Goal: Information Seeking & Learning: Learn about a topic

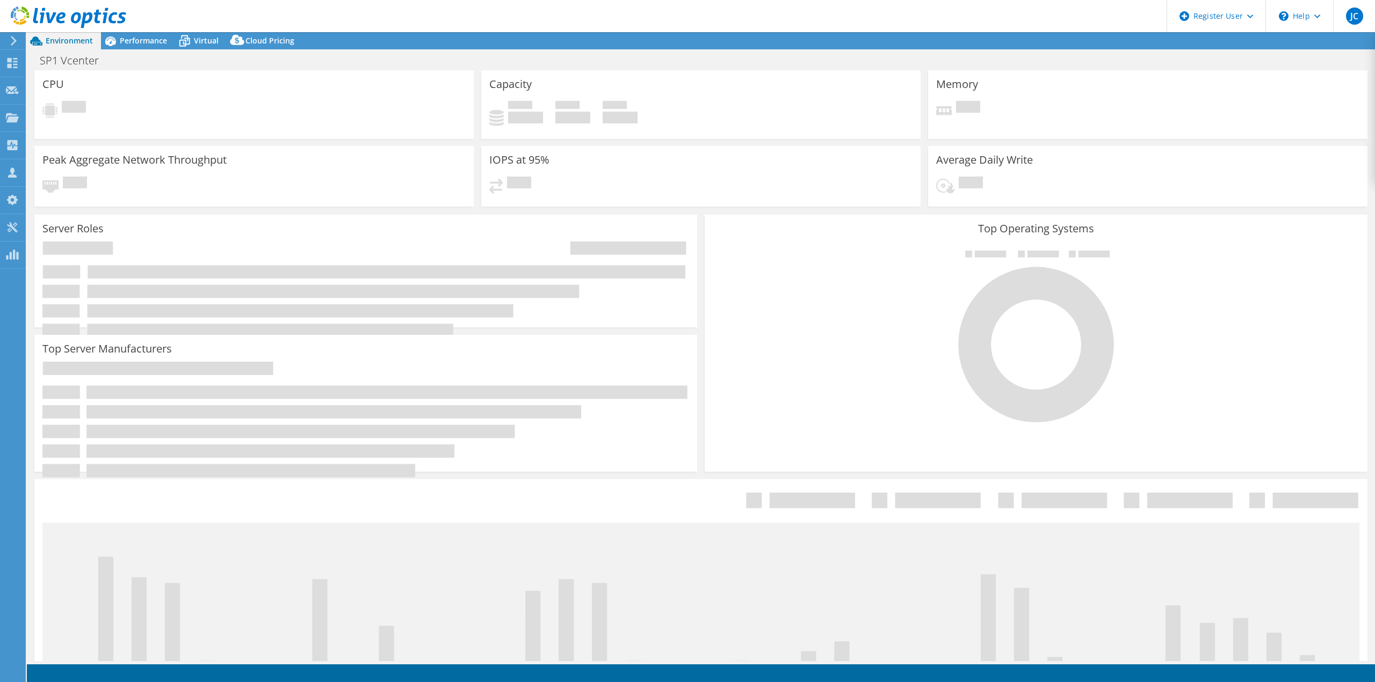
select select "USWest"
select select "USD"
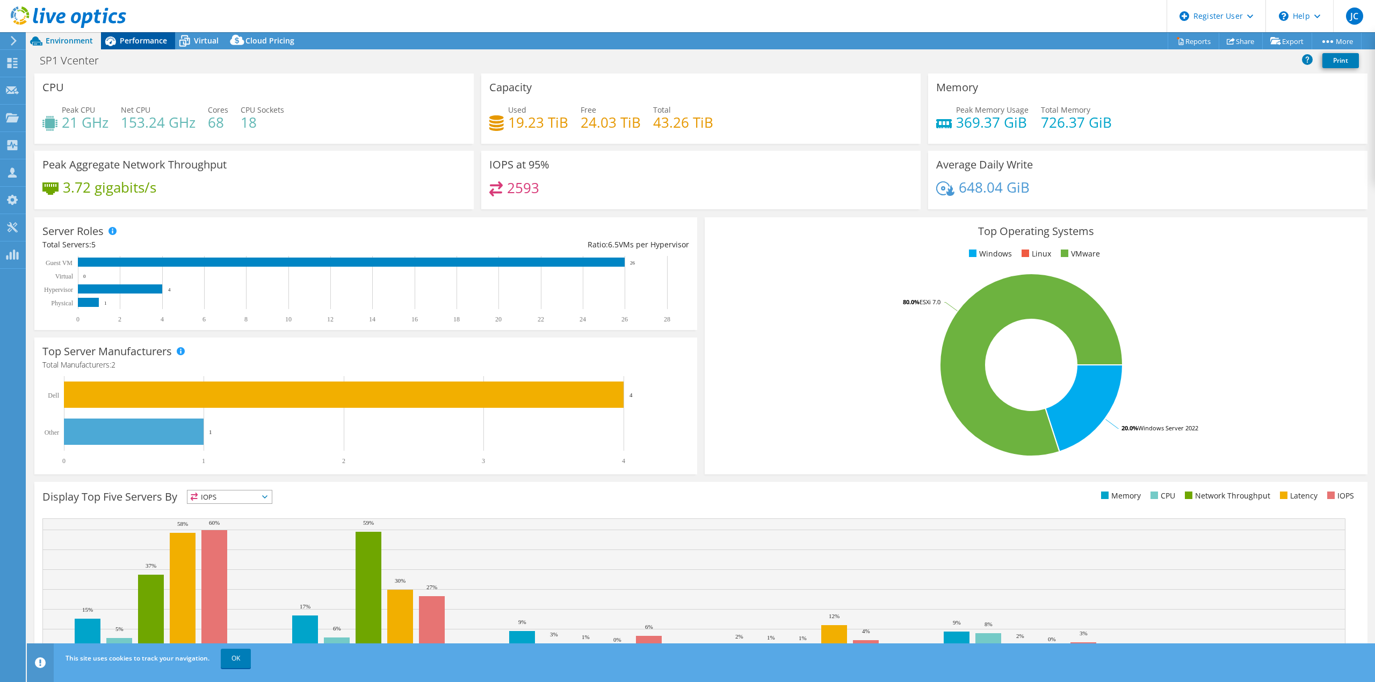
click at [140, 37] on span "Performance" at bounding box center [143, 40] width 47 height 10
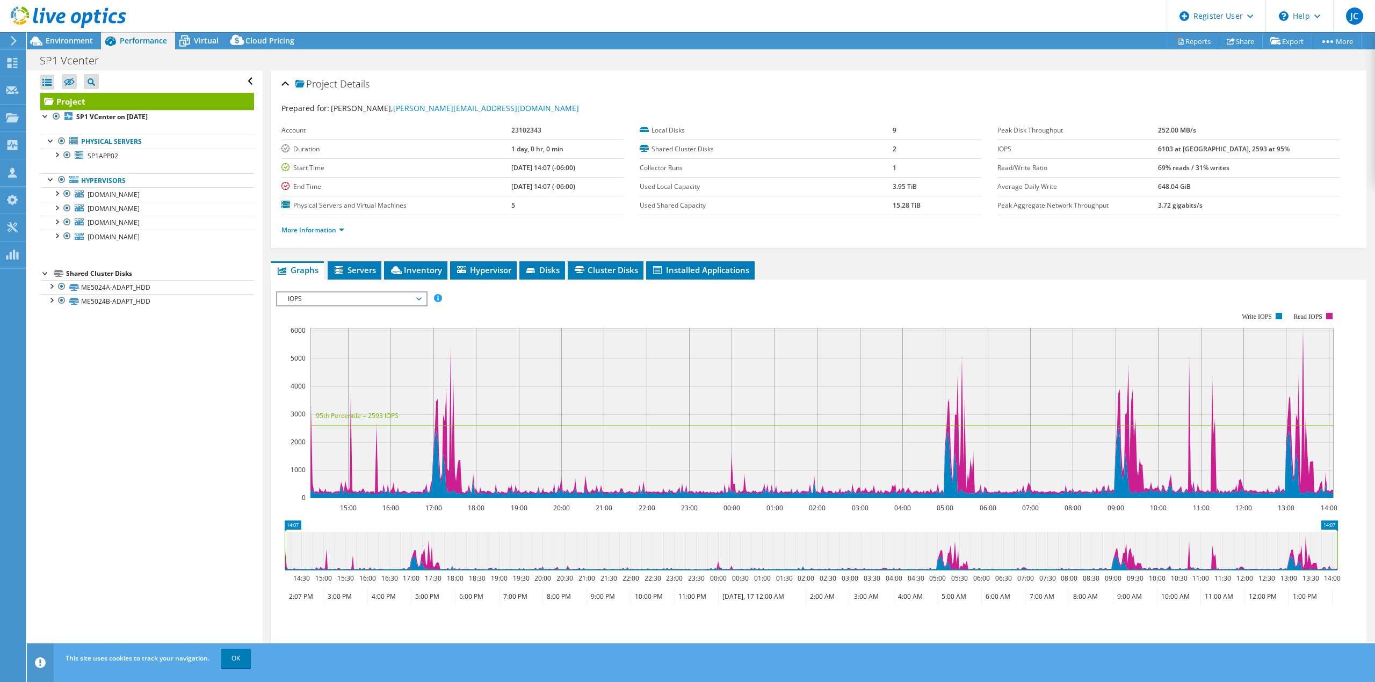
click at [59, 14] on use at bounding box center [68, 16] width 115 height 21
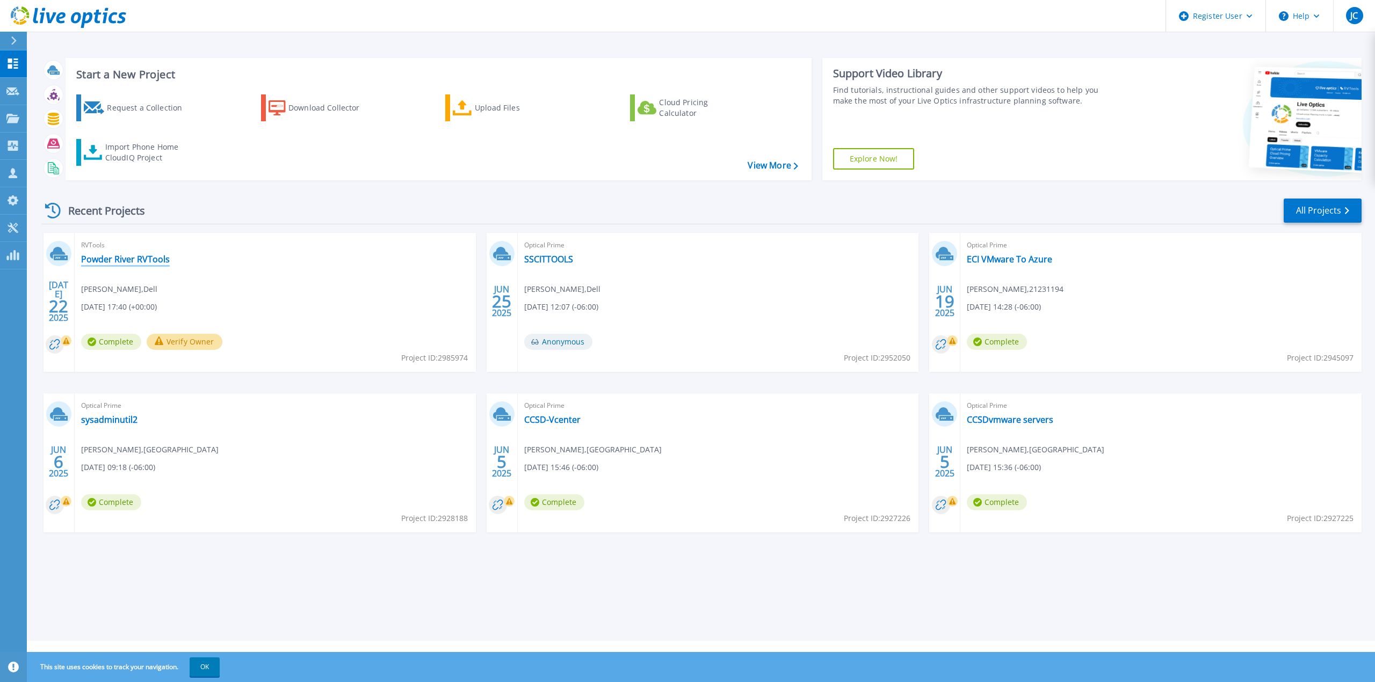
click at [147, 264] on link "Powder River RVTools" at bounding box center [125, 259] width 89 height 11
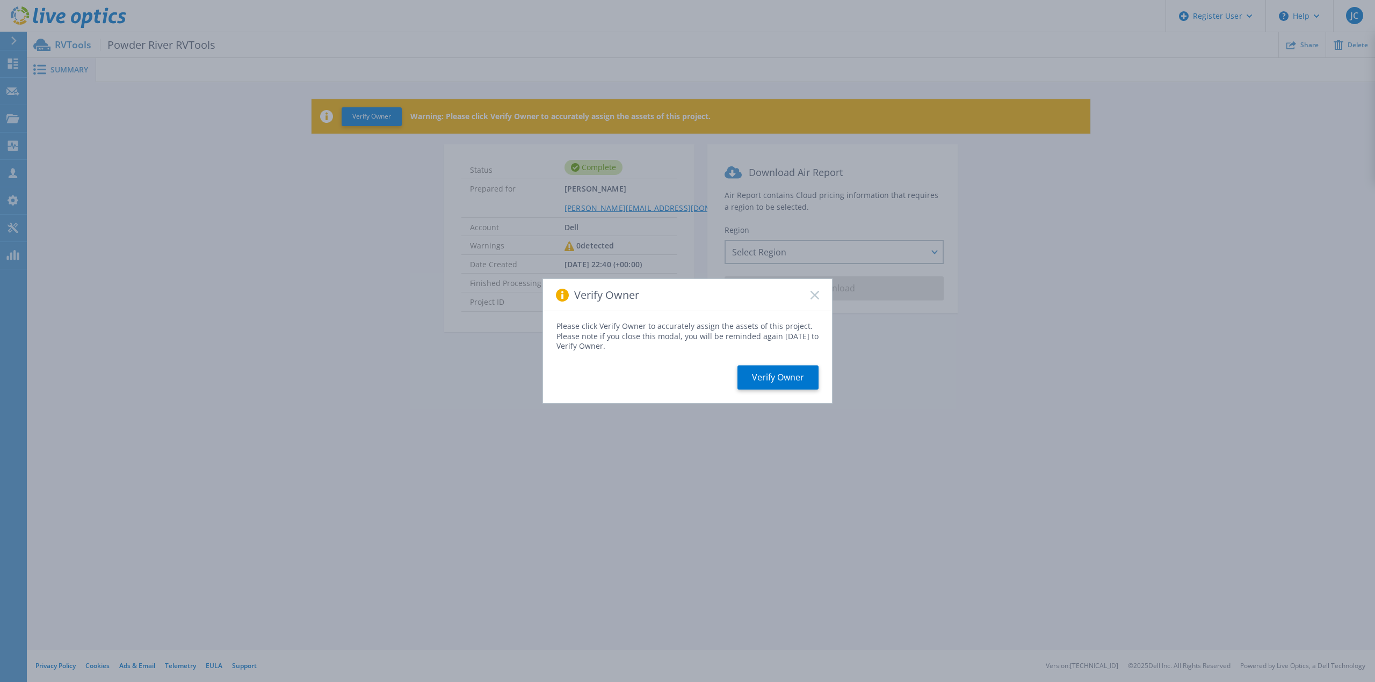
click at [818, 294] on icon at bounding box center [814, 295] width 9 height 9
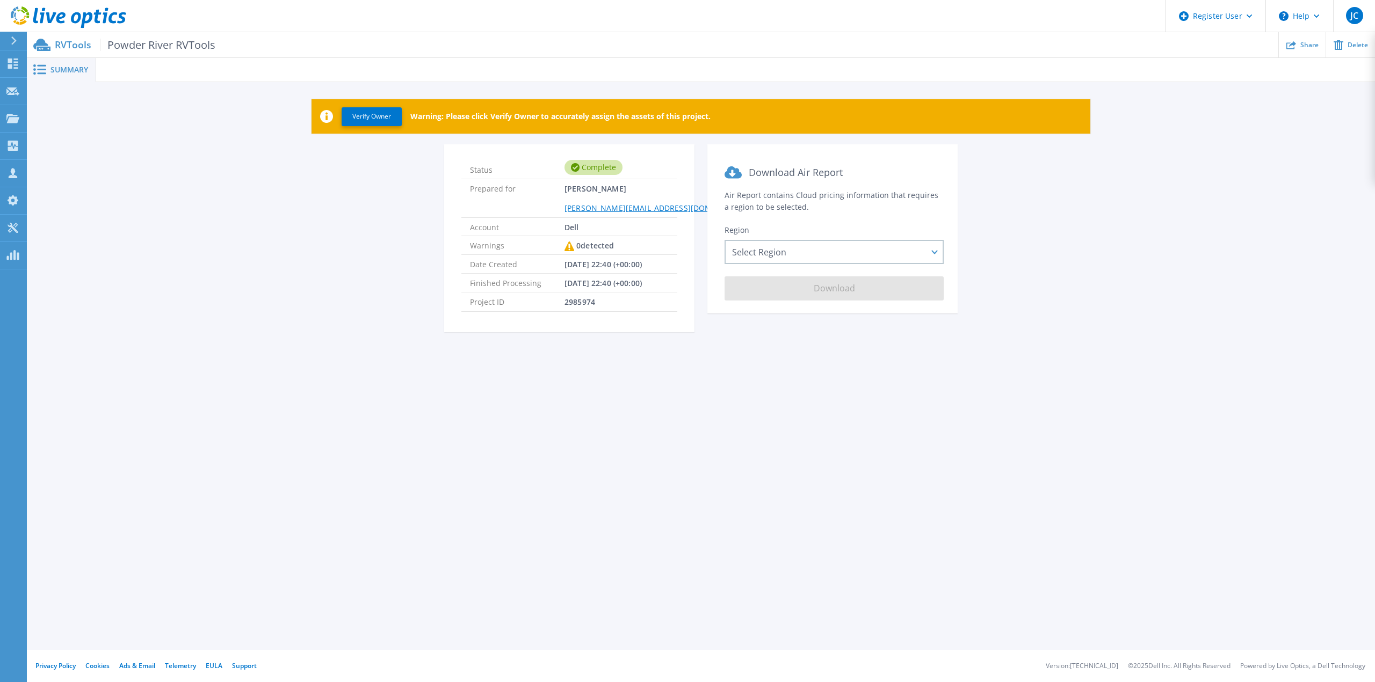
click at [49, 17] on icon at bounding box center [51, 17] width 10 height 11
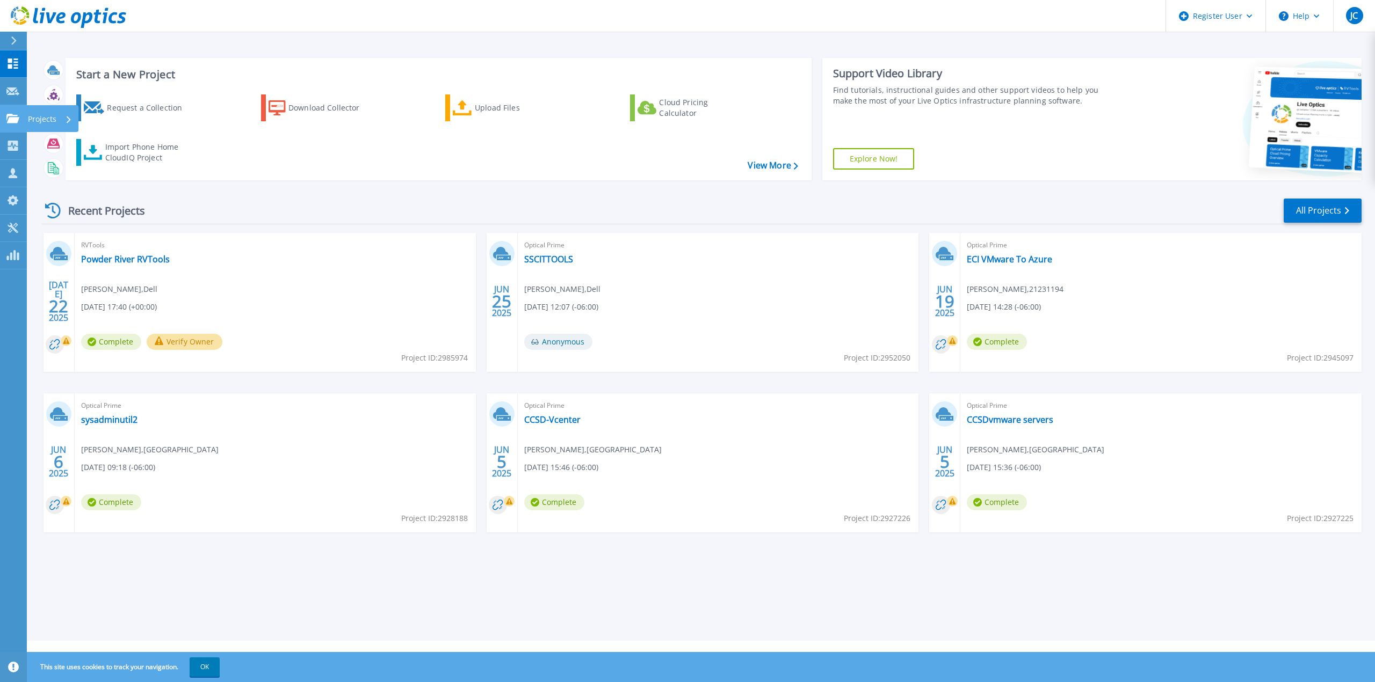
click at [12, 114] on div at bounding box center [12, 119] width 13 height 10
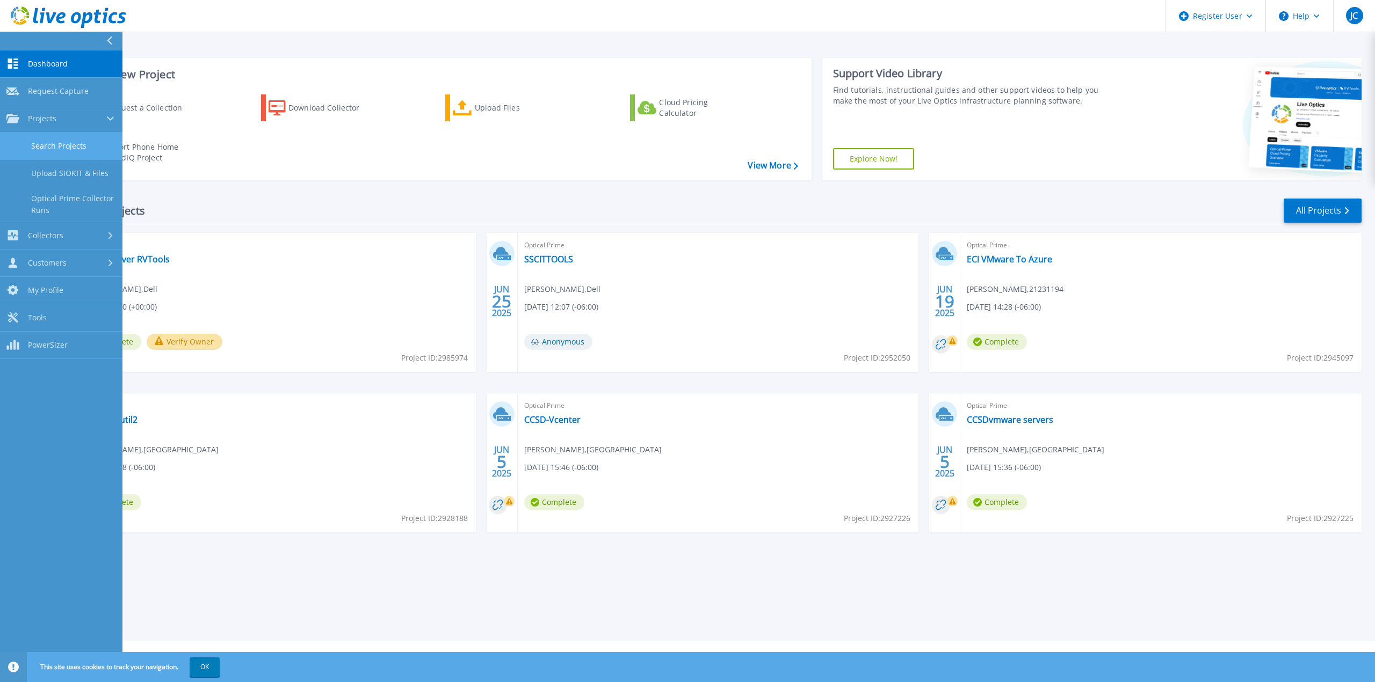
click at [57, 149] on link "Search Projects" at bounding box center [61, 146] width 122 height 27
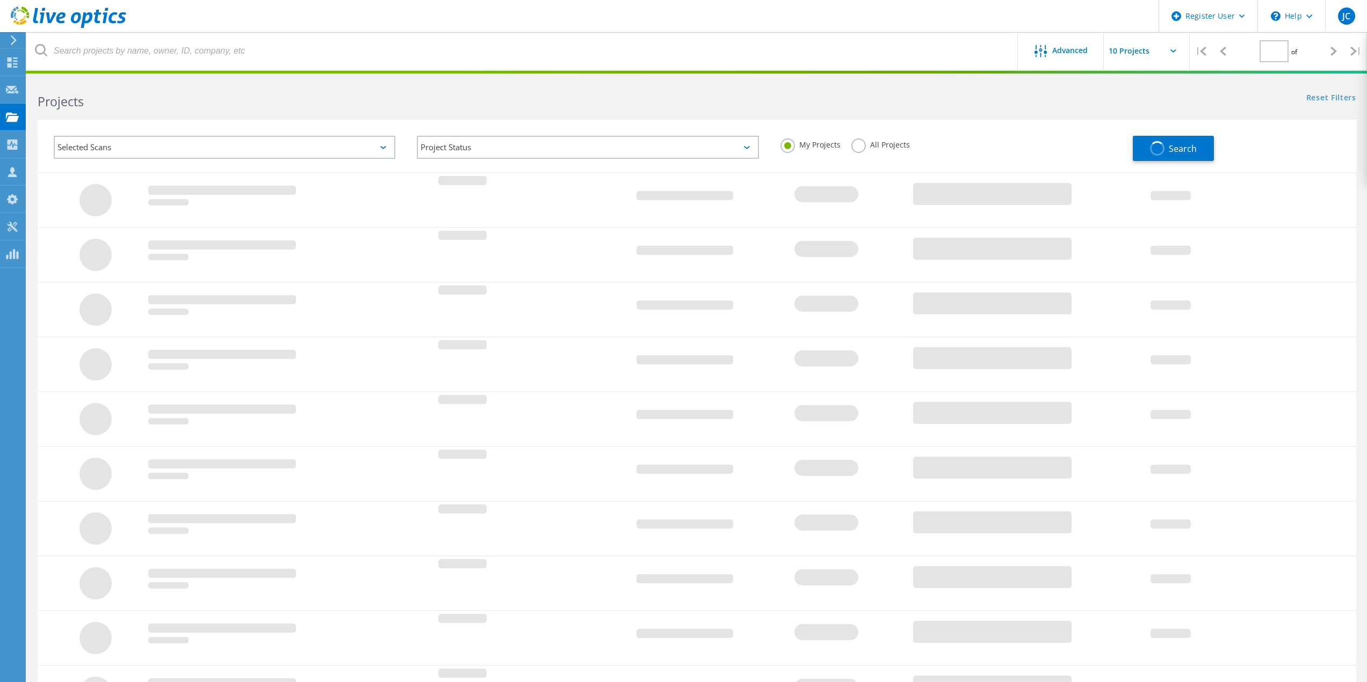
type input "1"
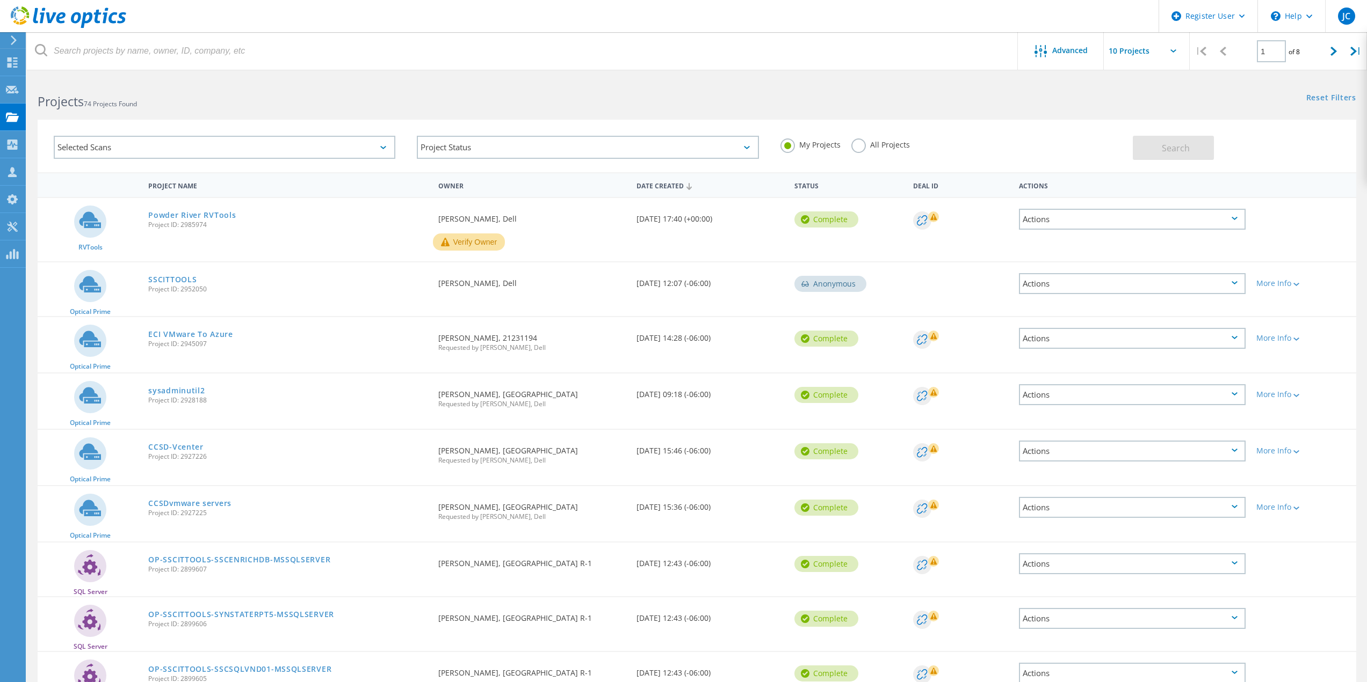
click at [861, 144] on label "All Projects" at bounding box center [880, 144] width 59 height 10
click at [0, 0] on input "All Projects" at bounding box center [0, 0] width 0 height 0
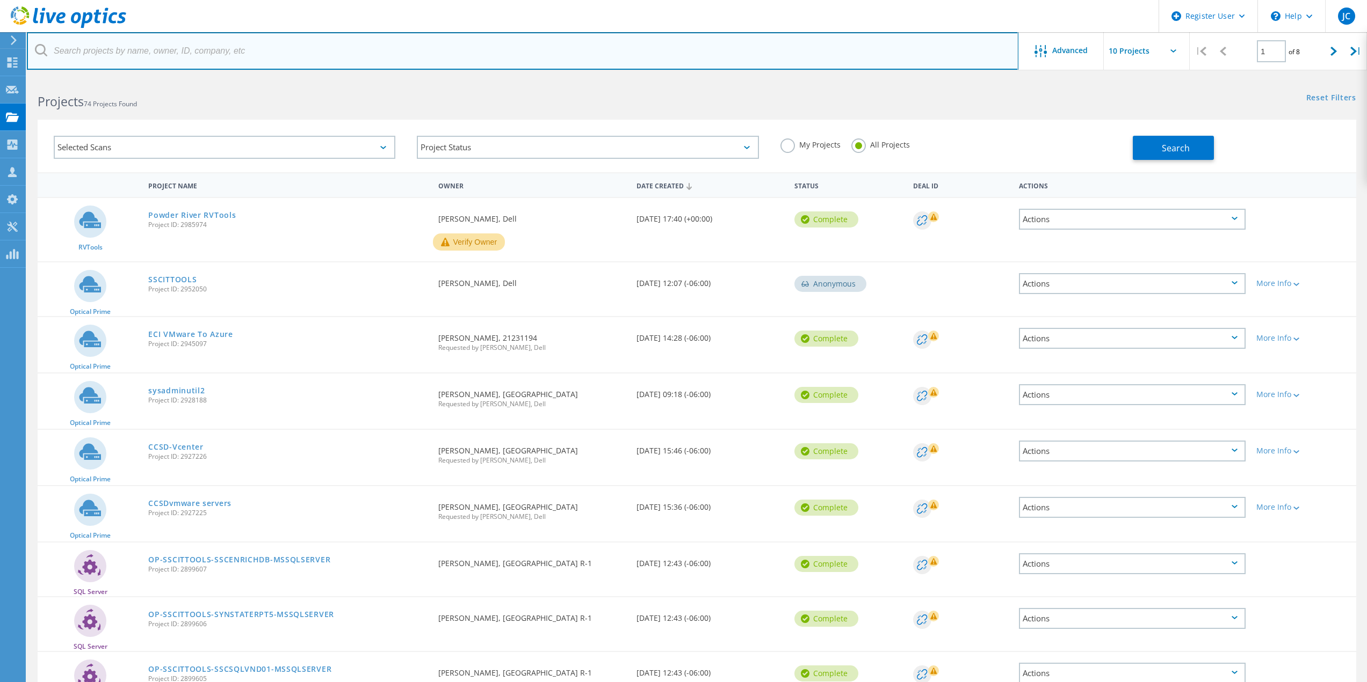
click at [680, 46] on input "text" at bounding box center [522, 51] width 991 height 38
type input "@powderriver"
click at [219, 55] on input "text" at bounding box center [522, 51] width 991 height 38
paste input "mikei@precorp.coop"
drag, startPoint x: 73, startPoint y: 53, endPoint x: 35, endPoint y: 53, distance: 38.1
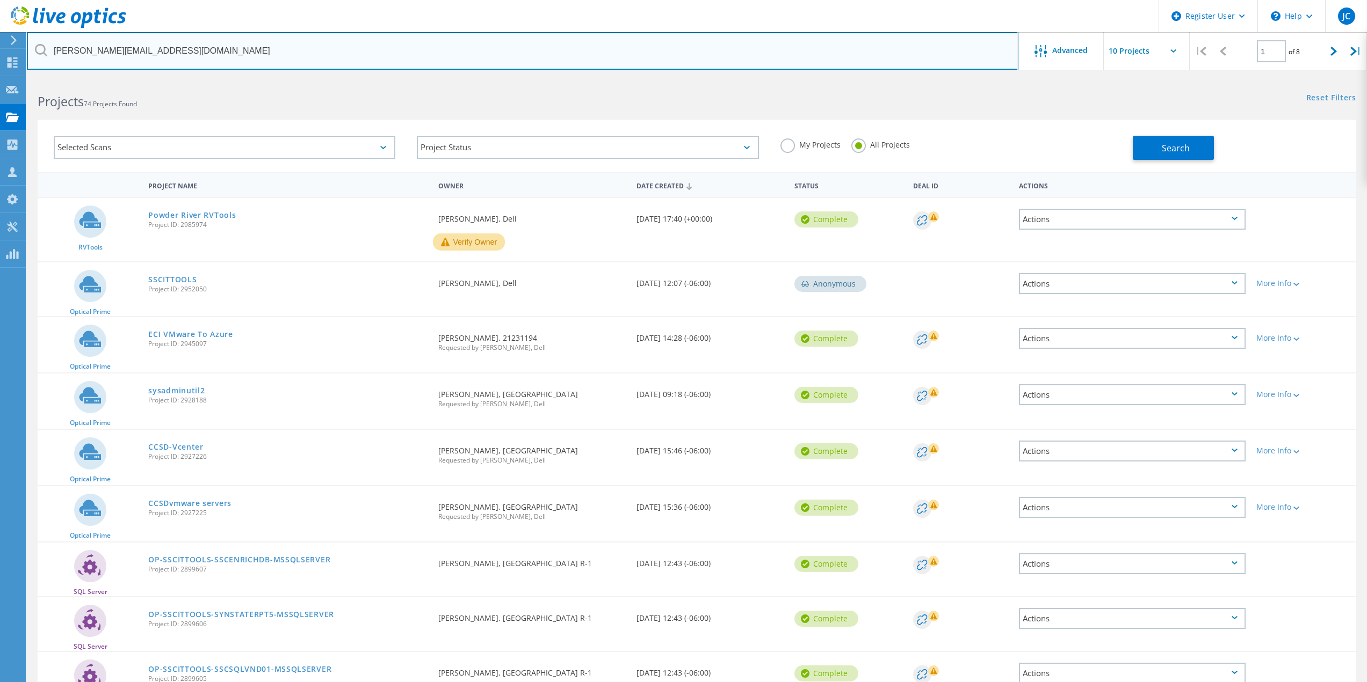
click at [35, 53] on div "mikei@precorp.coop" at bounding box center [522, 51] width 991 height 38
type input "@precorp.coop"
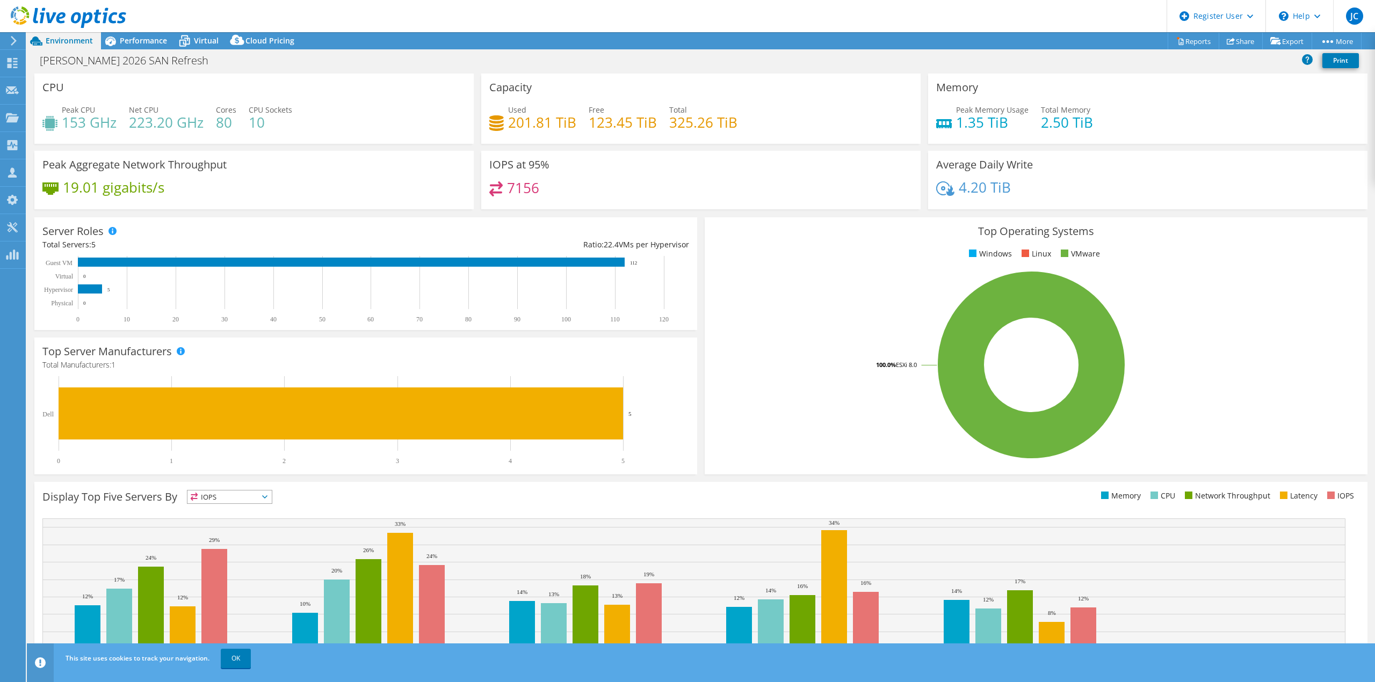
select select "USD"
click at [146, 41] on span "Performance" at bounding box center [143, 40] width 47 height 10
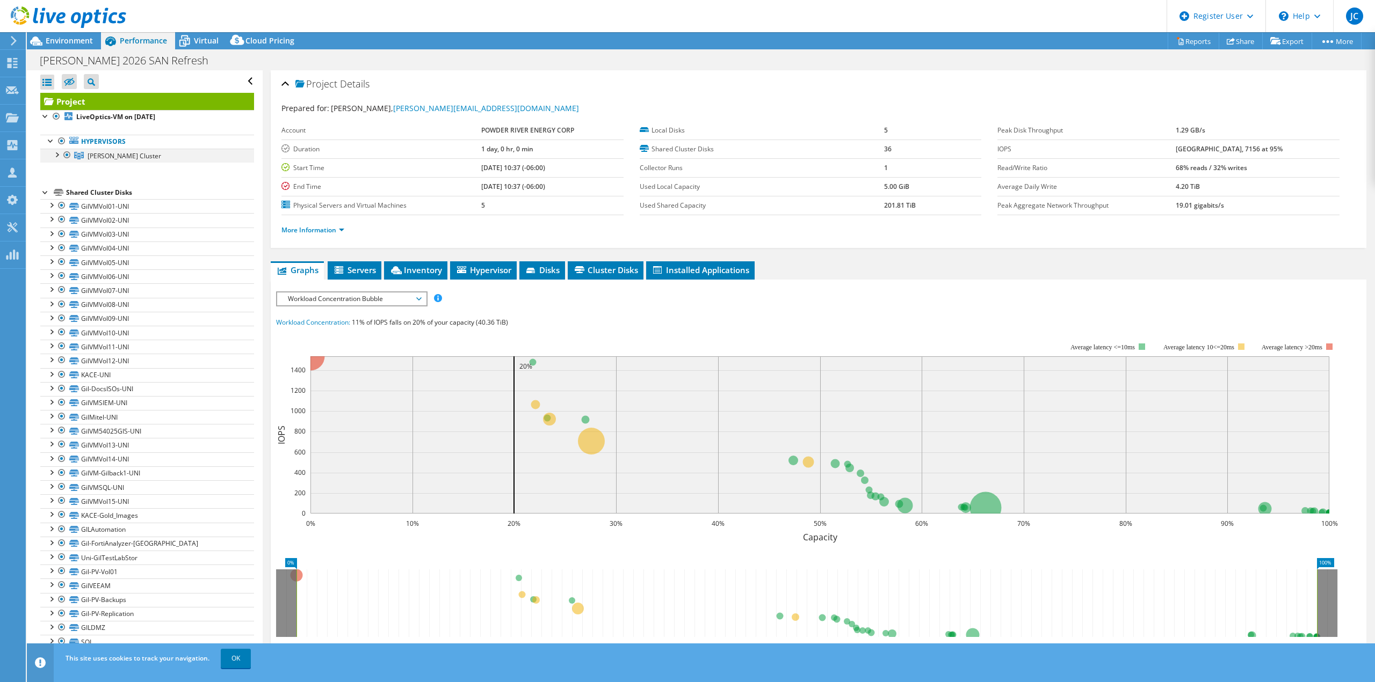
click at [60, 153] on div at bounding box center [56, 154] width 11 height 11
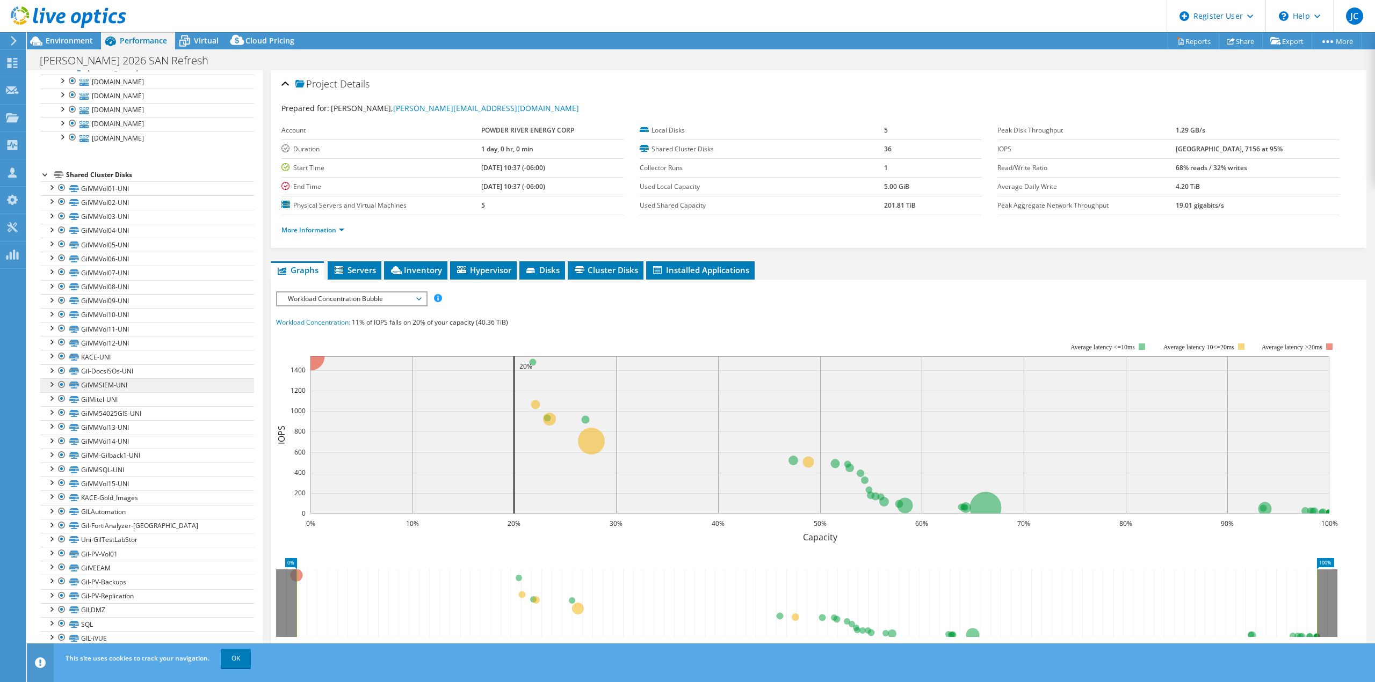
scroll to position [127, 0]
click at [60, 515] on div at bounding box center [61, 514] width 11 height 13
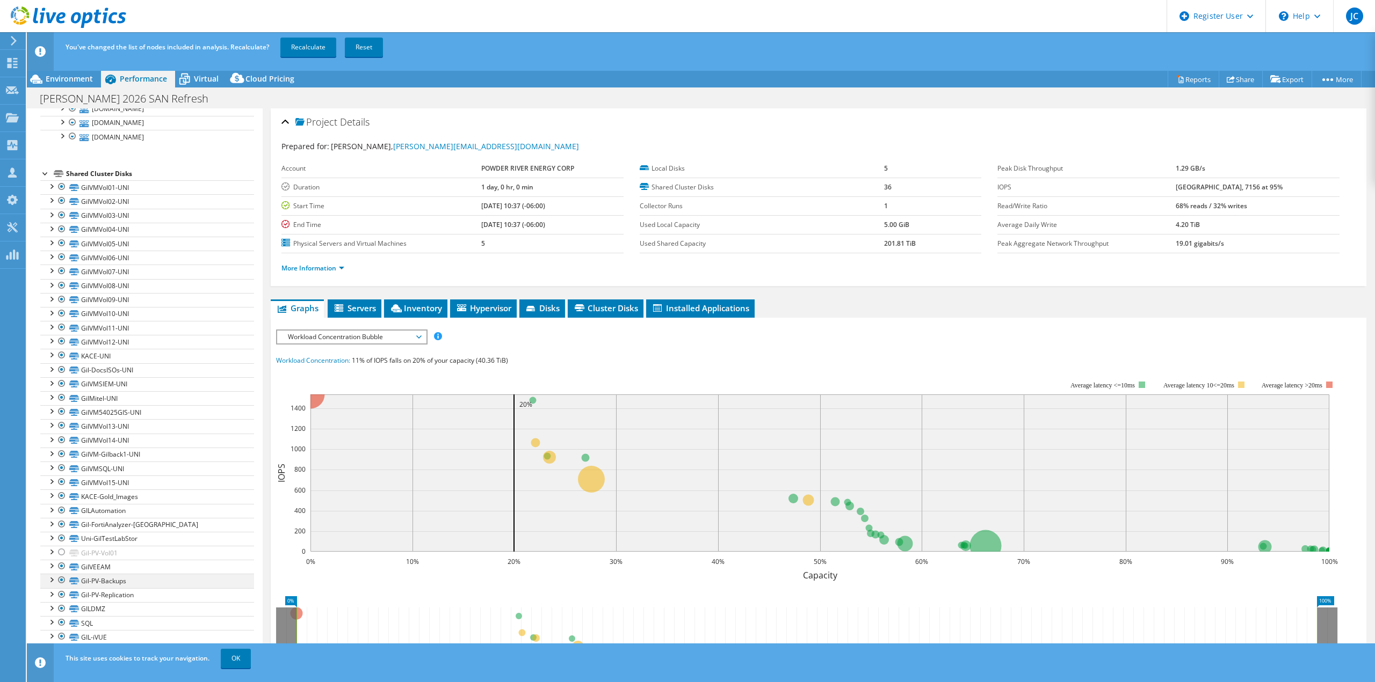
click at [64, 583] on div at bounding box center [61, 580] width 11 height 13
click at [60, 594] on div at bounding box center [61, 594] width 11 height 13
click at [318, 46] on link "Recalculate" at bounding box center [308, 47] width 56 height 19
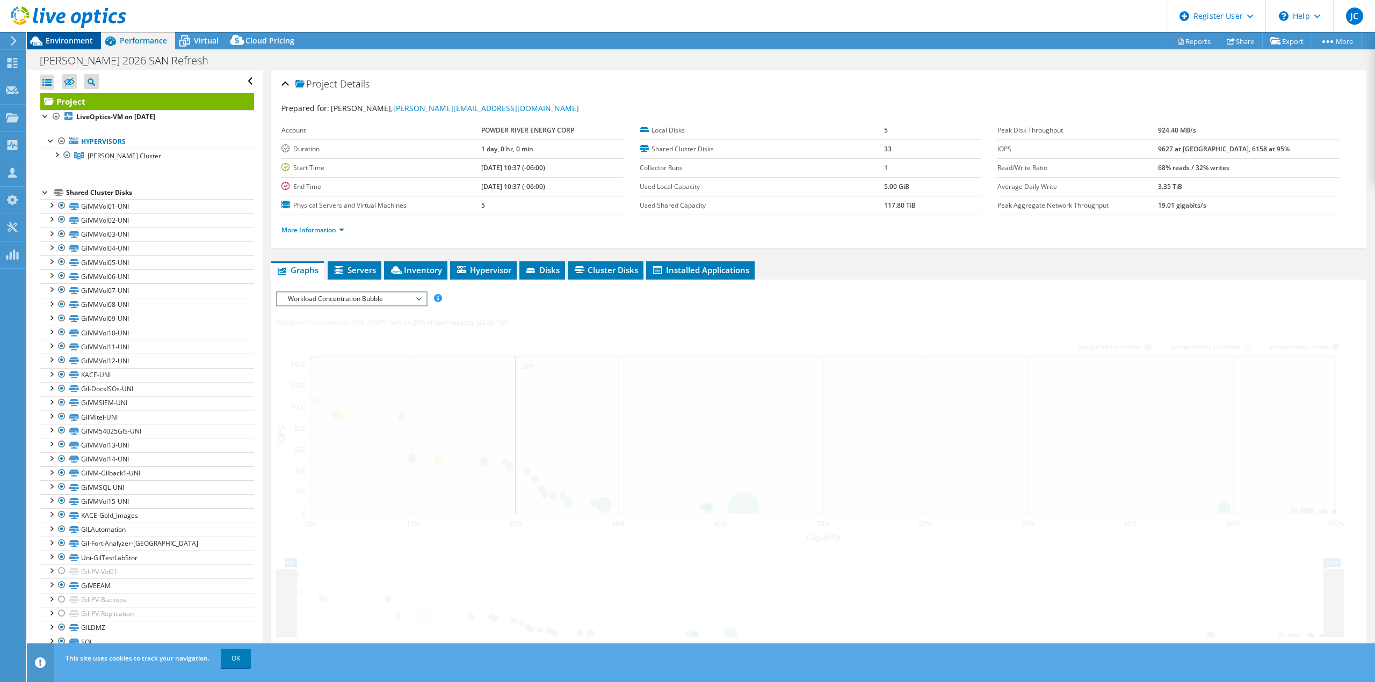
click at [81, 41] on span "Environment" at bounding box center [69, 40] width 47 height 10
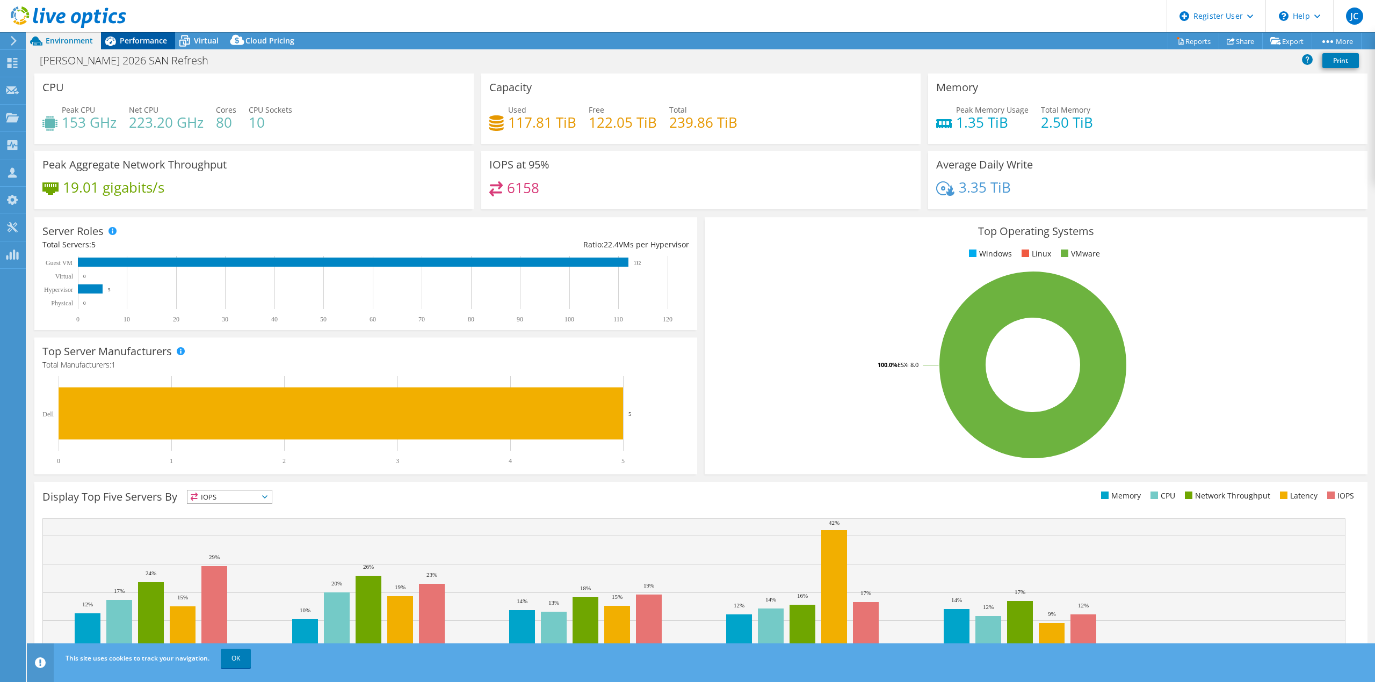
click at [119, 42] on icon at bounding box center [110, 41] width 19 height 19
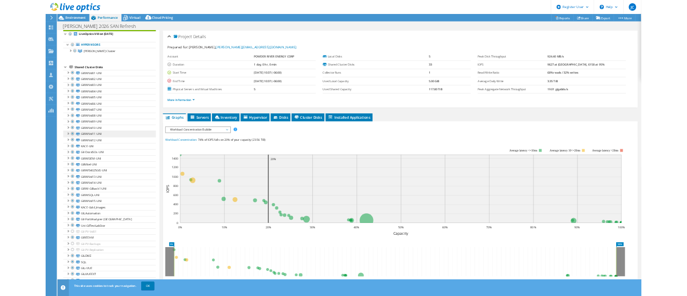
scroll to position [57, 0]
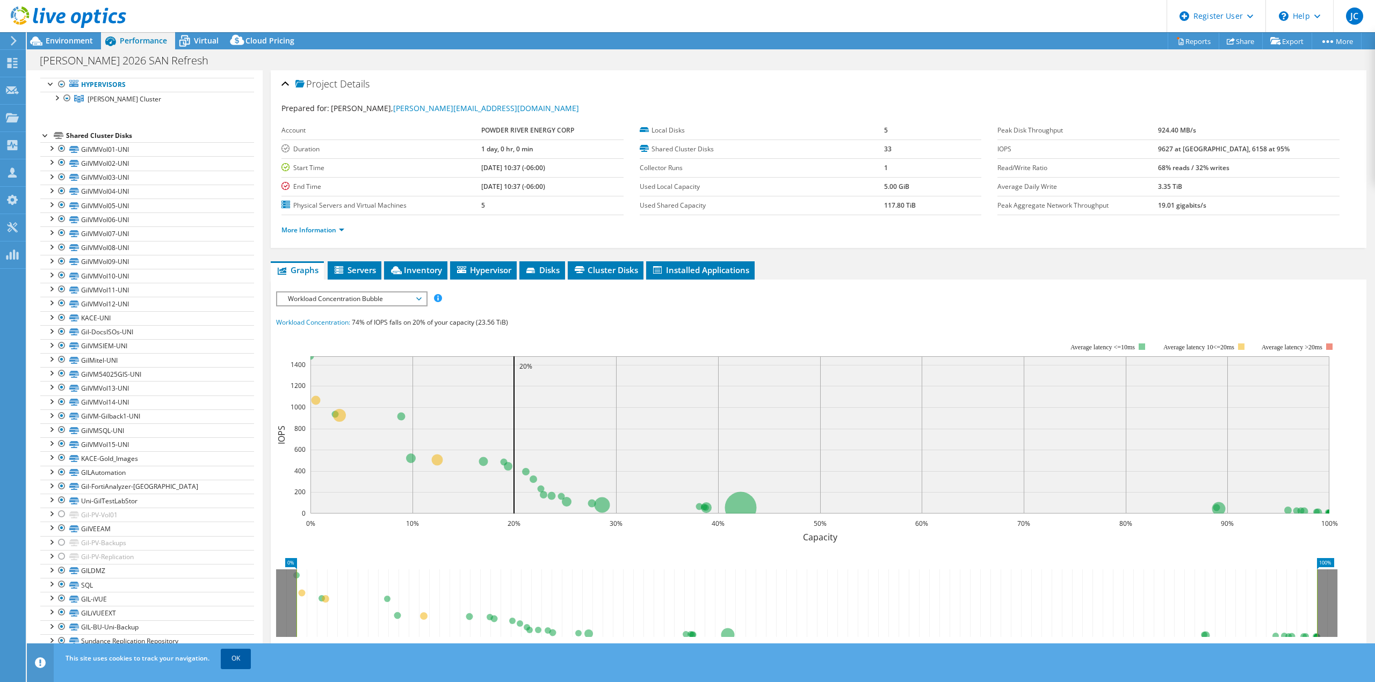
click at [237, 663] on link "OK" at bounding box center [236, 658] width 30 height 19
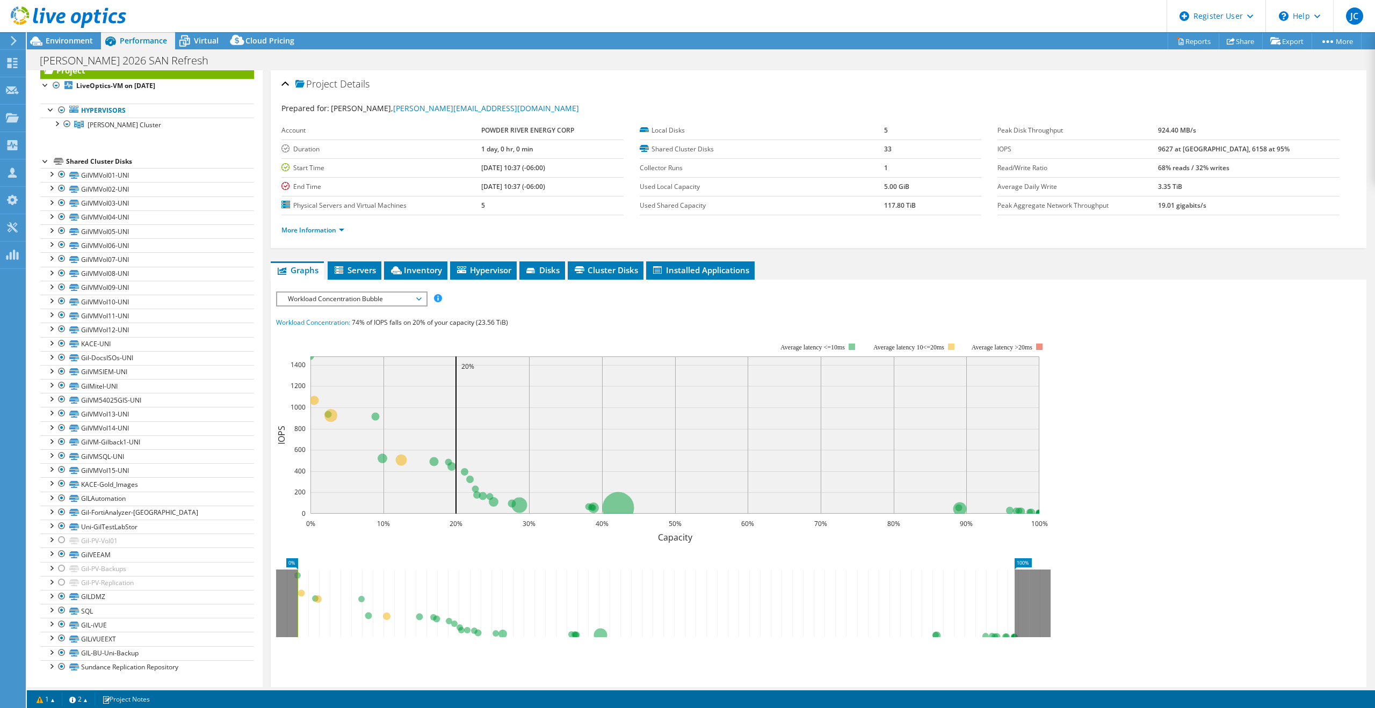
scroll to position [31, 0]
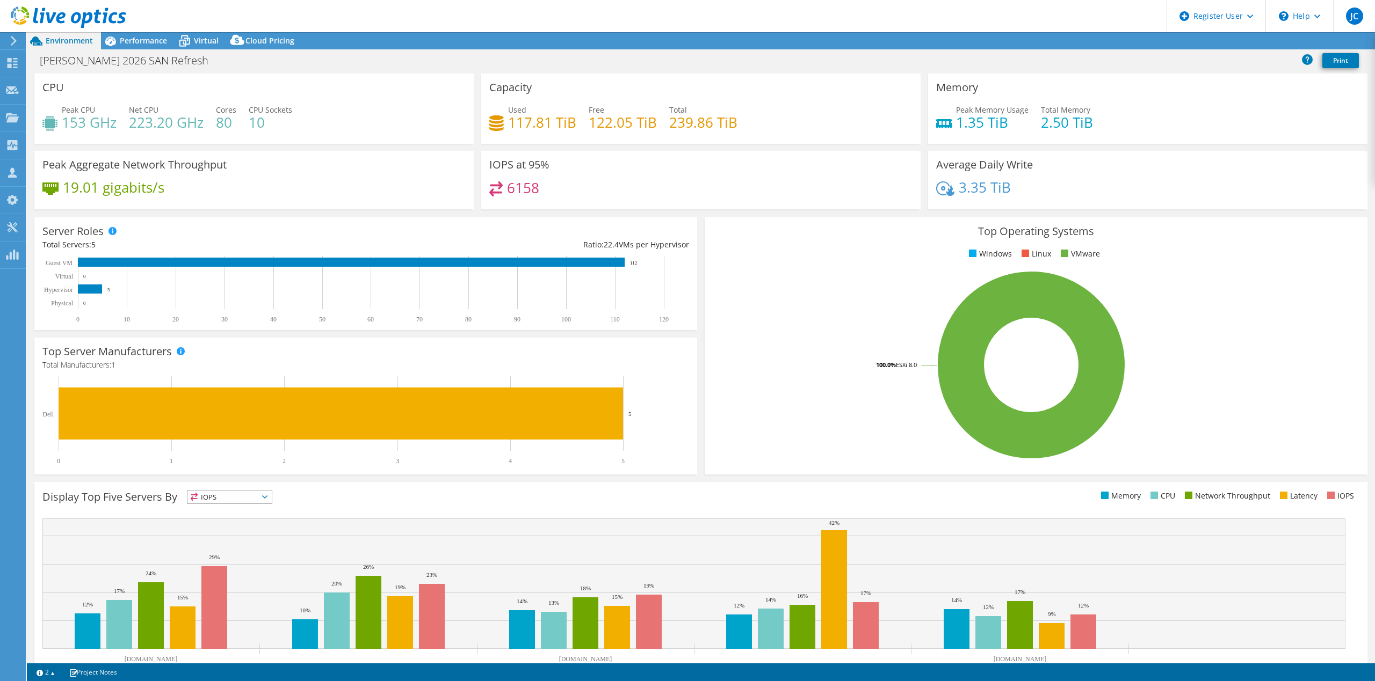
select select "USD"
